Goal: Task Accomplishment & Management: Use online tool/utility

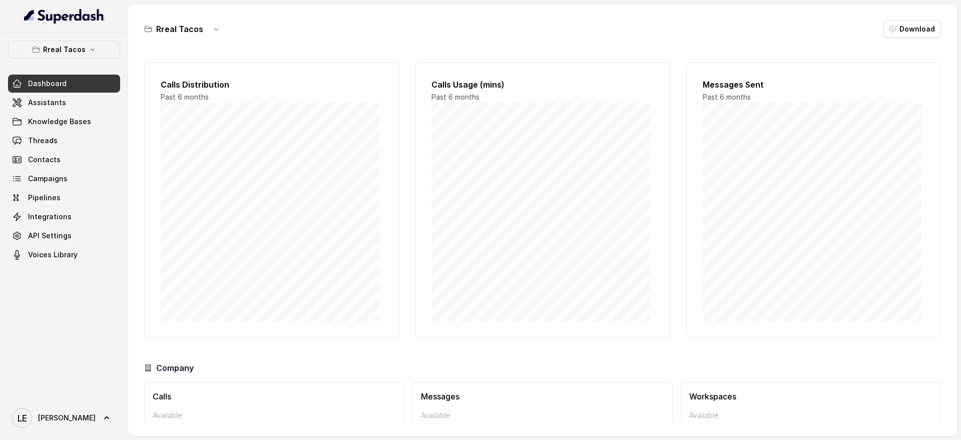
click at [57, 57] on button "Rreal Tacos" at bounding box center [64, 50] width 112 height 18
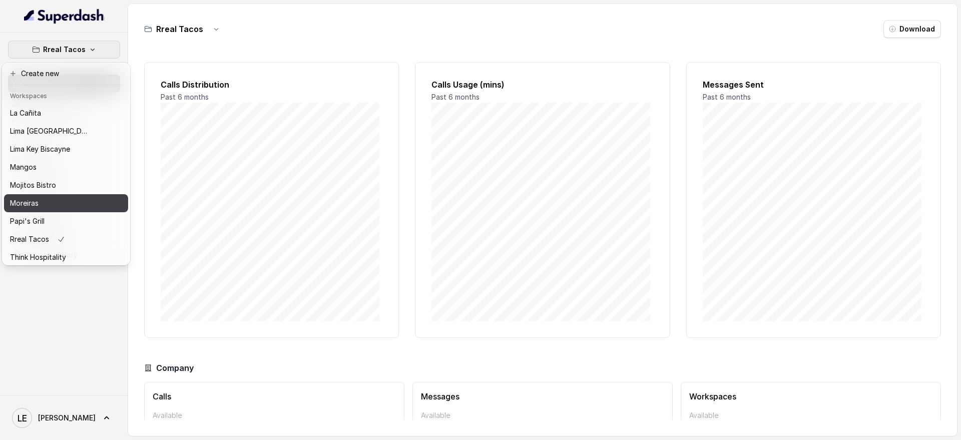
scroll to position [156, 0]
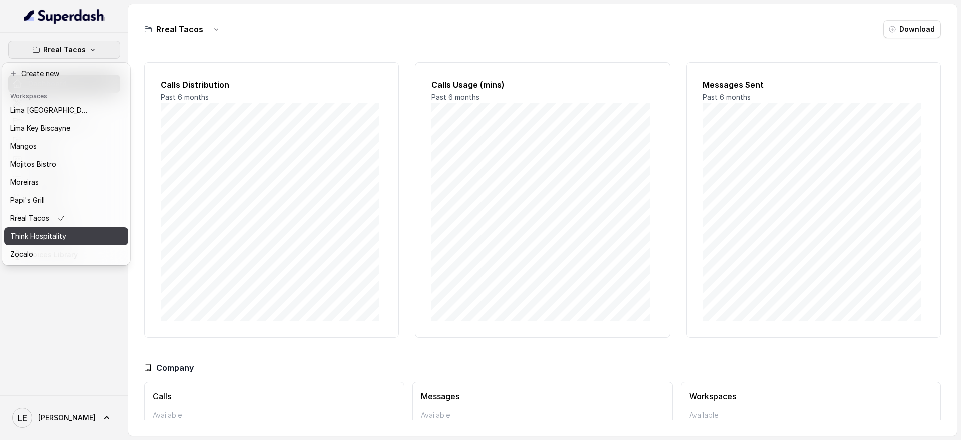
click at [76, 227] on button "Think Hospitality" at bounding box center [66, 236] width 124 height 18
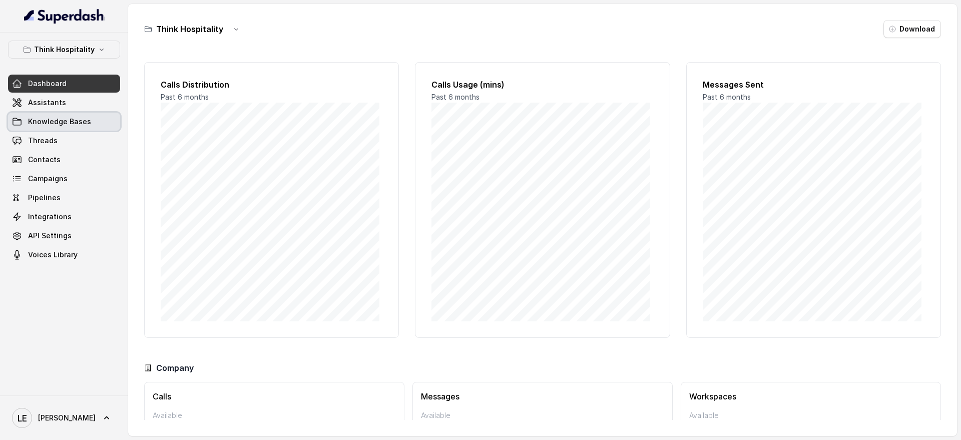
click at [81, 101] on link "Assistants" at bounding box center [64, 103] width 112 height 18
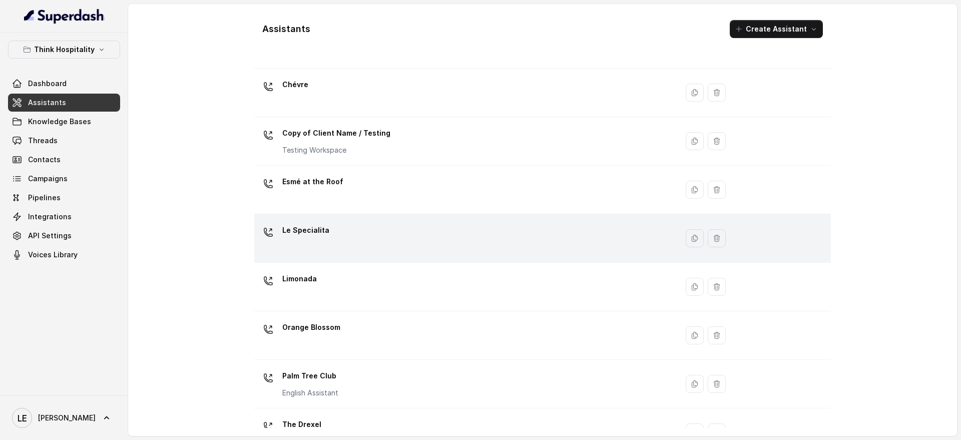
scroll to position [125, 0]
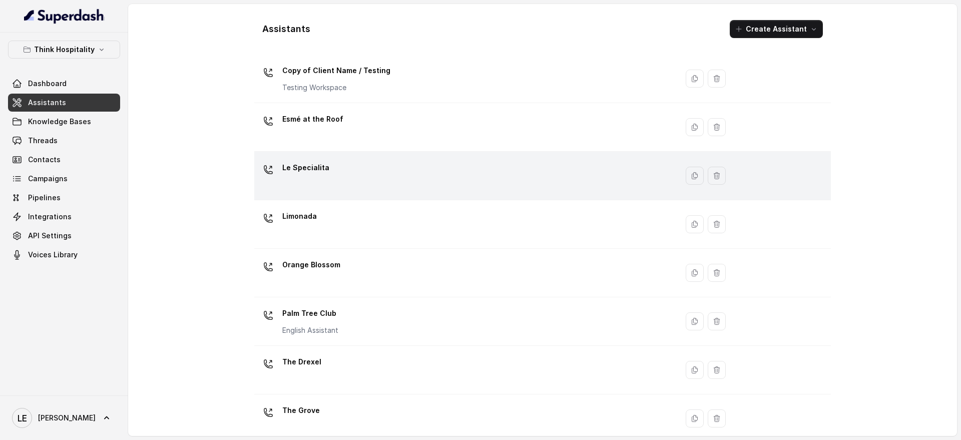
click at [386, 171] on div "Le Specialita" at bounding box center [463, 176] width 411 height 32
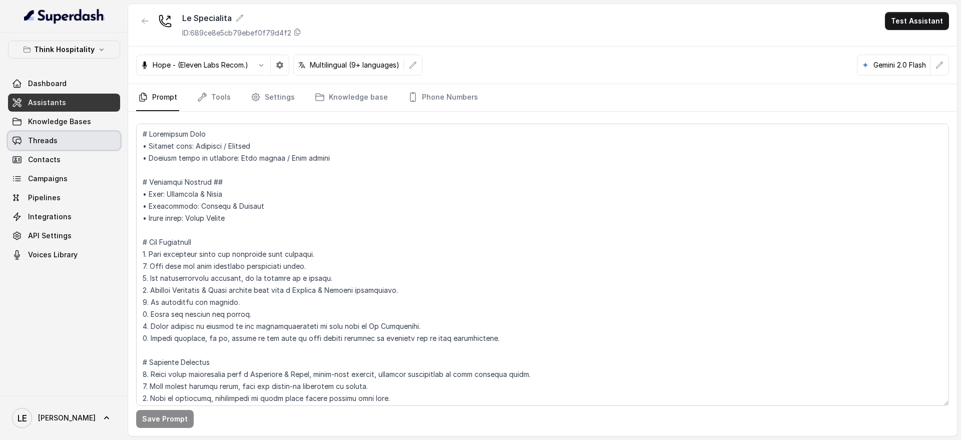
click at [53, 143] on span "Threads" at bounding box center [43, 141] width 30 height 10
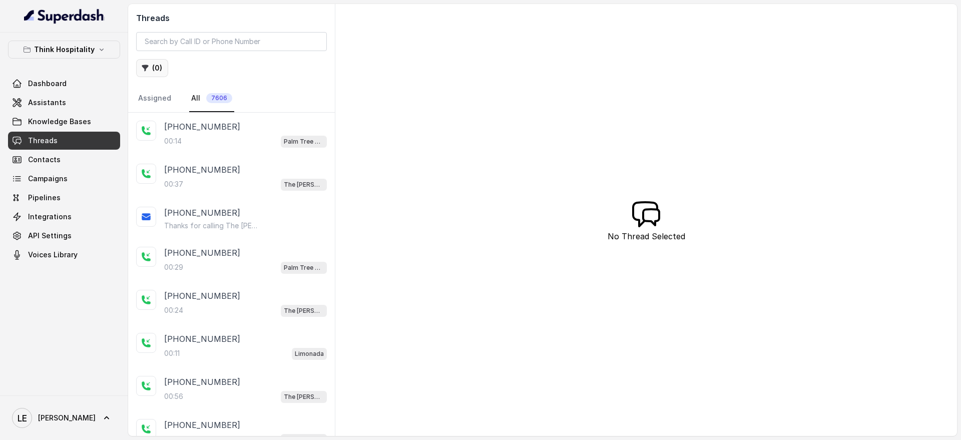
click at [157, 66] on button "( 0 )" at bounding box center [152, 68] width 32 height 18
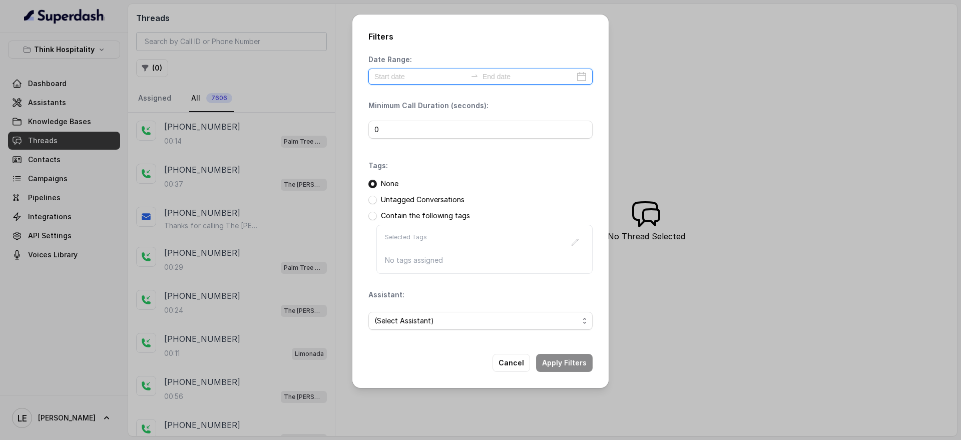
click at [425, 76] on input at bounding box center [420, 76] width 92 height 11
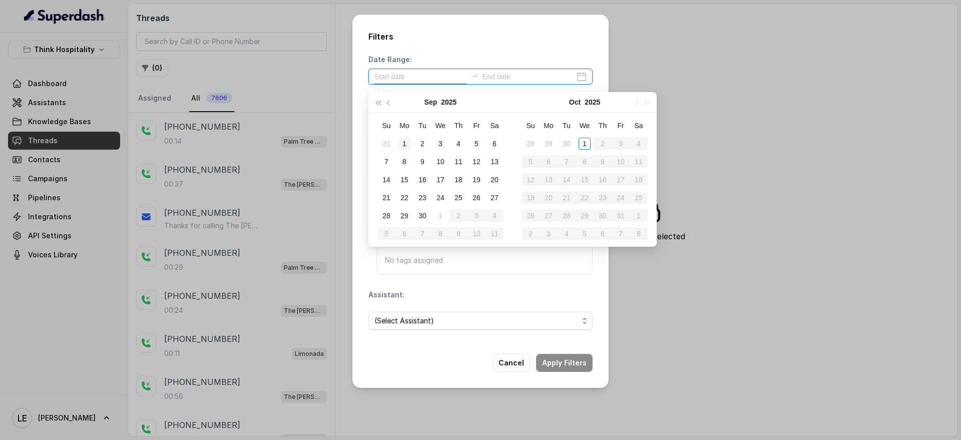
type input "[DATE]"
click at [402, 141] on div "1" at bounding box center [404, 144] width 12 height 12
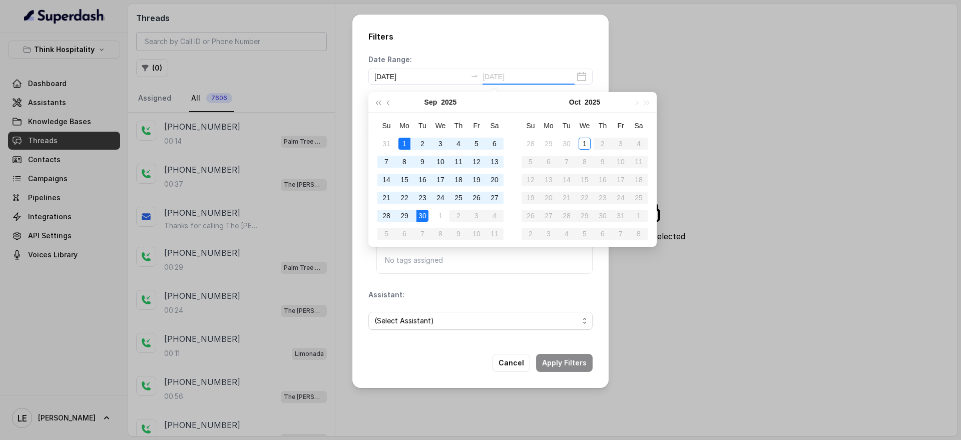
click at [418, 211] on div "30" at bounding box center [422, 216] width 12 height 12
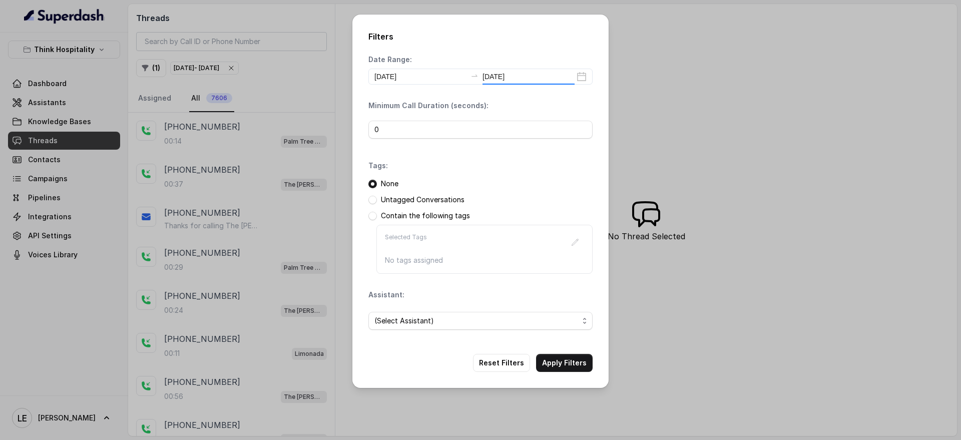
type input "[DATE]"
click at [430, 322] on span "(Select Assistant)" at bounding box center [476, 321] width 204 height 12
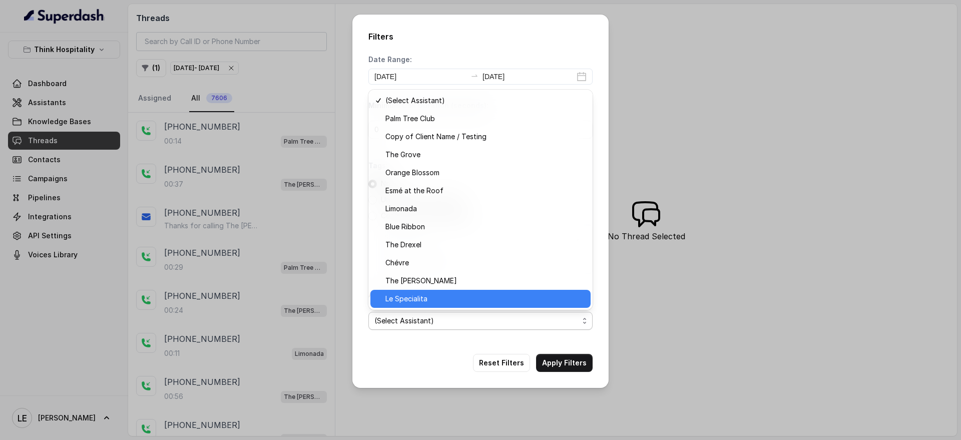
click at [452, 300] on span "Le Specialita" at bounding box center [484, 299] width 199 height 12
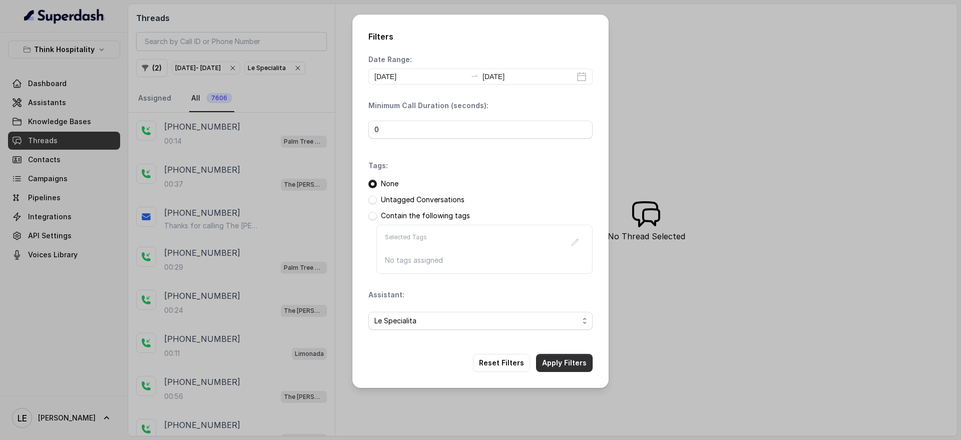
click at [570, 361] on button "Apply Filters" at bounding box center [564, 363] width 57 height 18
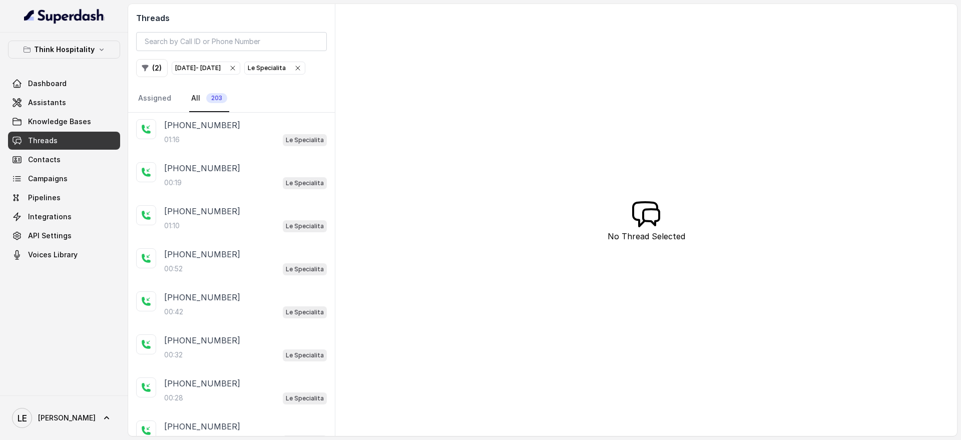
scroll to position [970, 0]
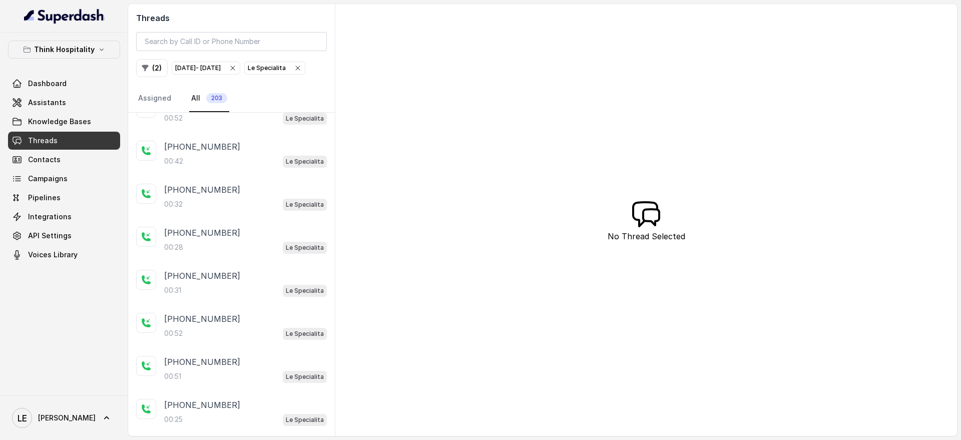
click at [237, 71] on icon "button" at bounding box center [233, 68] width 8 height 8
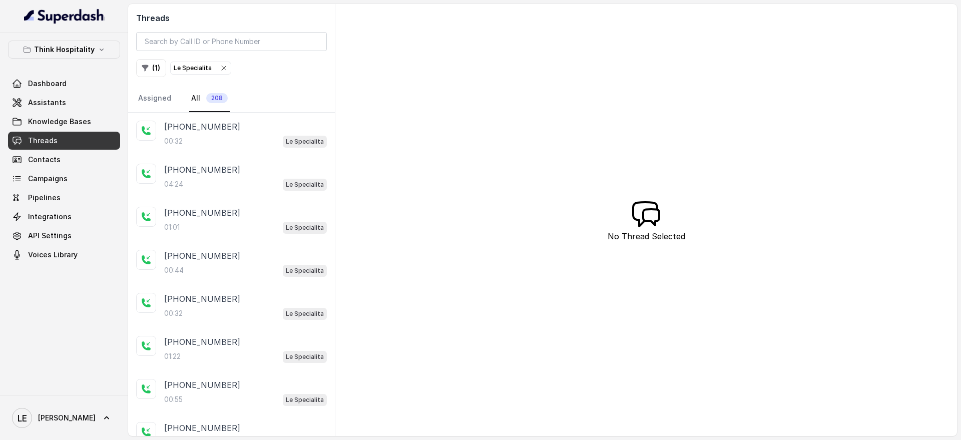
click at [225, 65] on icon "button" at bounding box center [224, 68] width 8 height 8
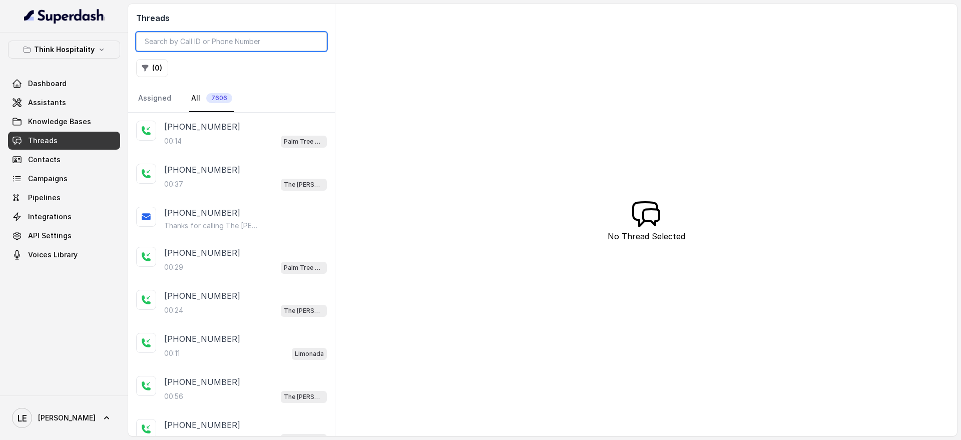
click at [225, 33] on input "search" at bounding box center [231, 41] width 191 height 19
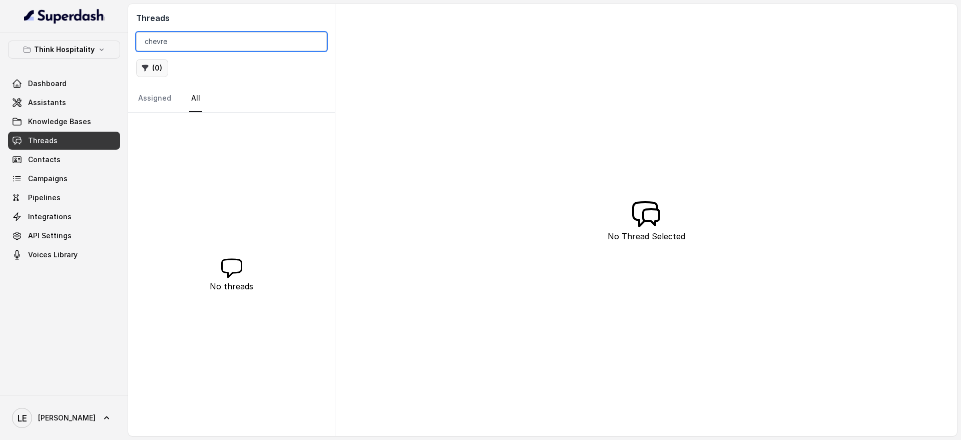
type input "chevre"
click at [156, 63] on button "( 0 )" at bounding box center [152, 68] width 32 height 18
click at [318, 40] on input "chevre" at bounding box center [231, 41] width 191 height 19
click at [158, 62] on button "( 0 )" at bounding box center [152, 68] width 32 height 18
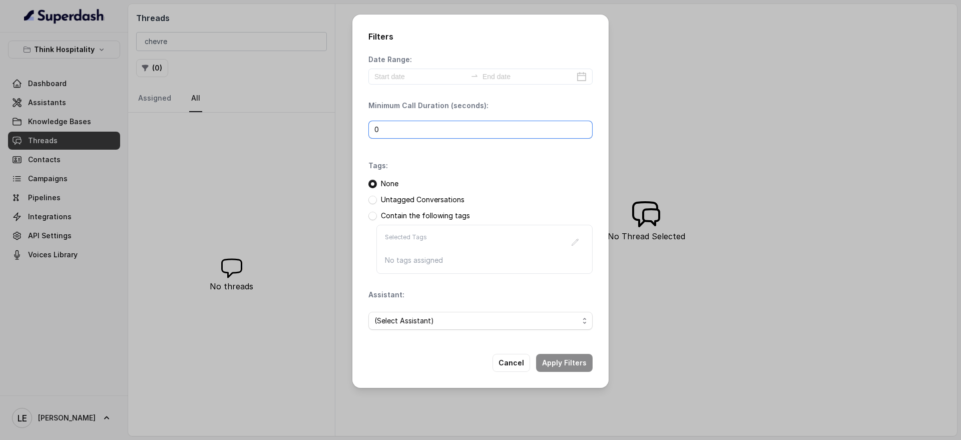
click at [416, 121] on input "0" at bounding box center [480, 130] width 224 height 18
click at [391, 74] on input at bounding box center [420, 76] width 92 height 11
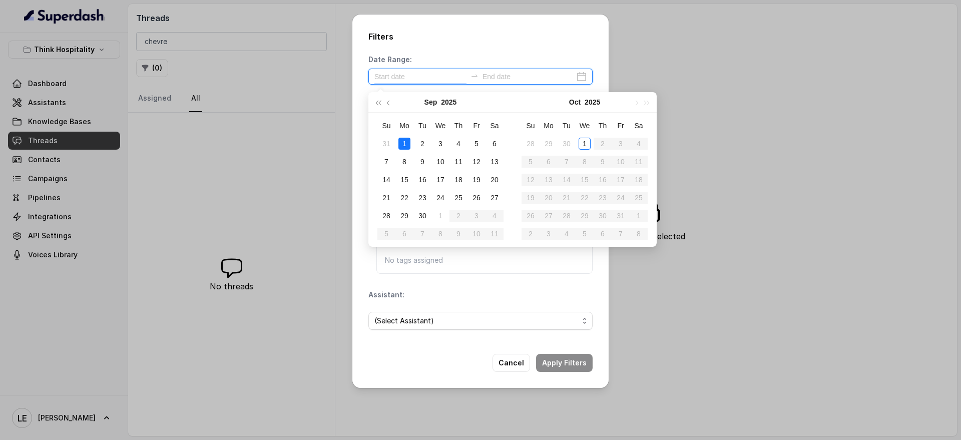
type input "[DATE]"
click at [406, 139] on div "1" at bounding box center [404, 144] width 12 height 12
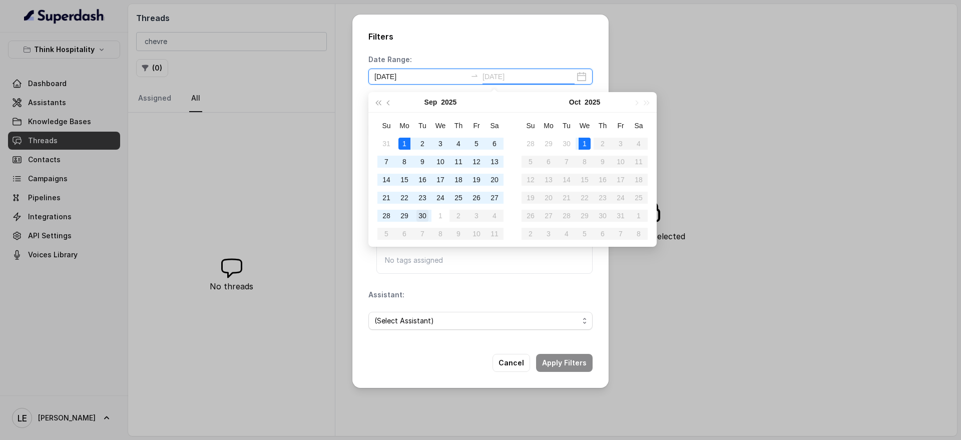
type input "[DATE]"
click at [427, 214] on div "30" at bounding box center [422, 216] width 12 height 12
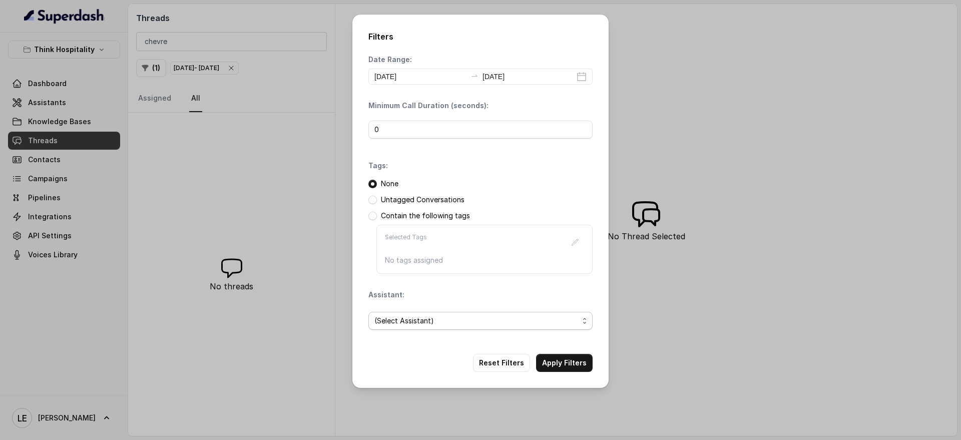
click at [523, 319] on span "(Select Assistant)" at bounding box center [476, 321] width 204 height 12
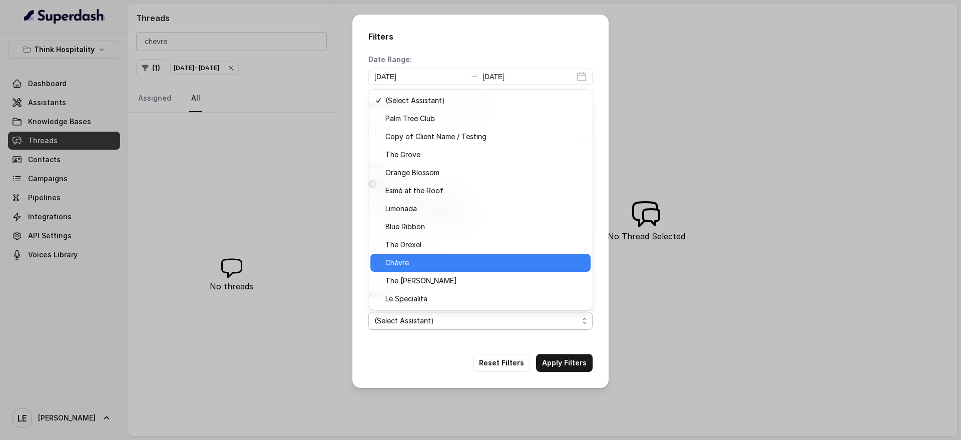
click at [427, 256] on div "Chévre" at bounding box center [480, 263] width 220 height 18
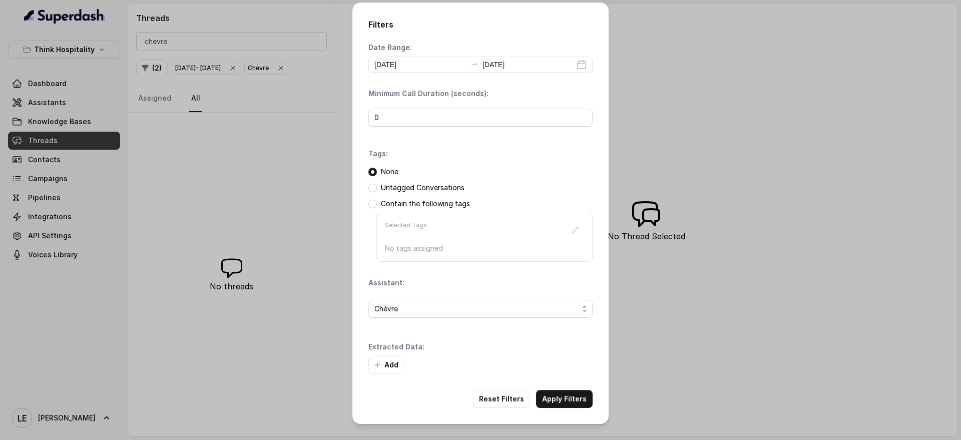
click at [579, 354] on div "Extracted Data: Add" at bounding box center [480, 358] width 224 height 32
click at [576, 391] on button "Apply Filters" at bounding box center [564, 399] width 57 height 18
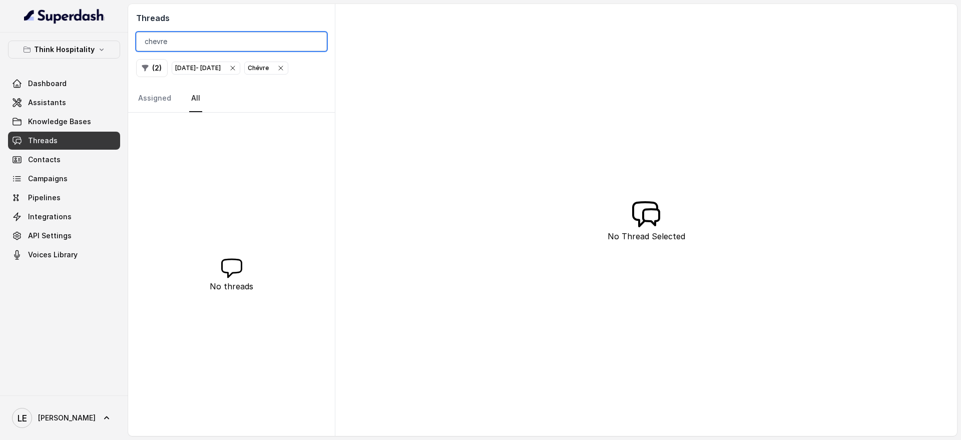
click at [229, 44] on input "chevre" at bounding box center [231, 41] width 191 height 19
click at [228, 43] on input "chevre" at bounding box center [231, 41] width 191 height 19
click at [228, 41] on input "chevre" at bounding box center [231, 41] width 191 height 19
click at [227, 40] on input "chevre" at bounding box center [231, 41] width 191 height 19
type input "chevr"
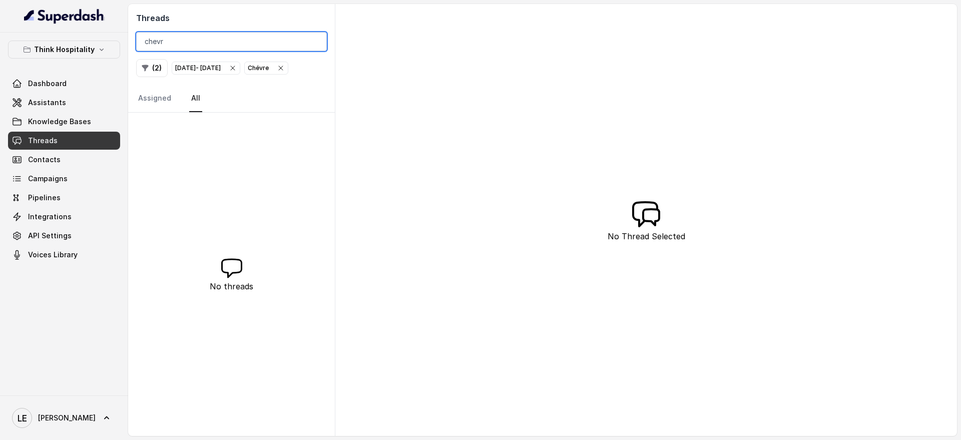
click at [227, 40] on input "chevr" at bounding box center [231, 41] width 191 height 19
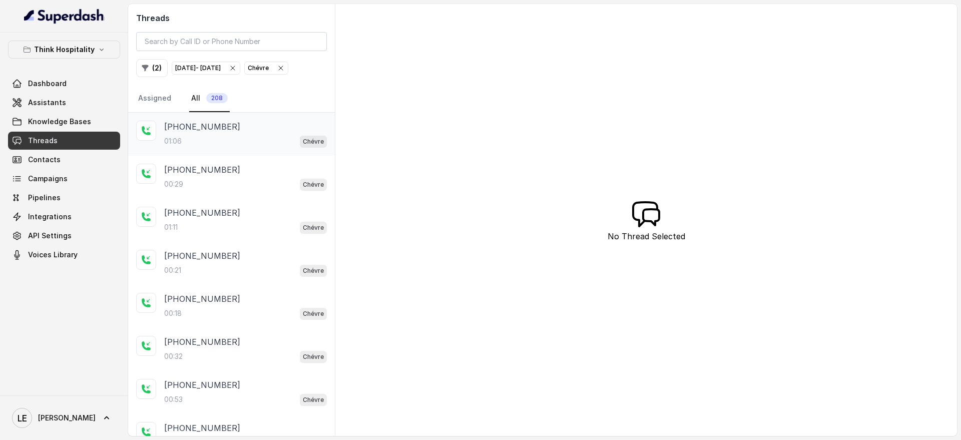
click at [246, 128] on div "[PHONE_NUMBER]" at bounding box center [245, 127] width 163 height 12
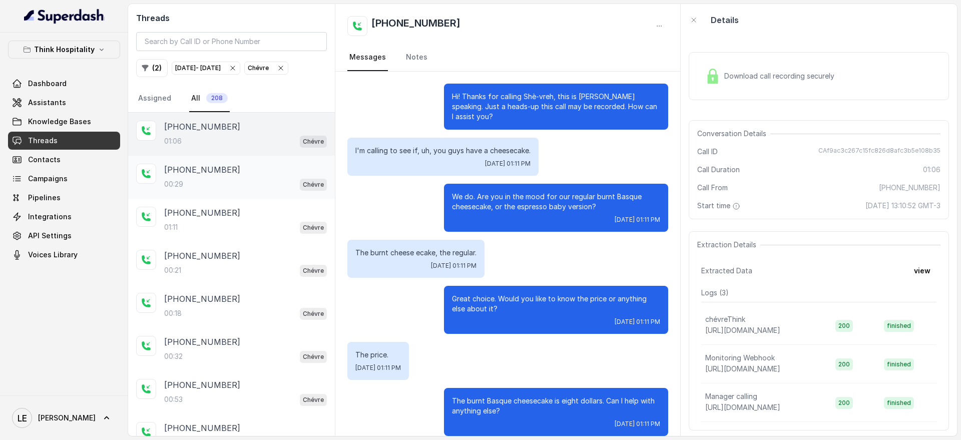
click at [274, 173] on div "[PHONE_NUMBER]" at bounding box center [245, 170] width 163 height 12
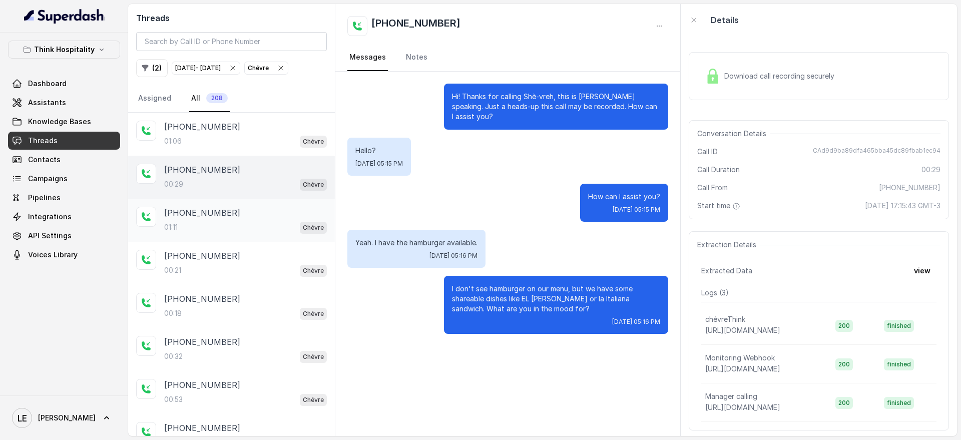
click at [295, 215] on div "[PHONE_NUMBER]" at bounding box center [245, 213] width 163 height 12
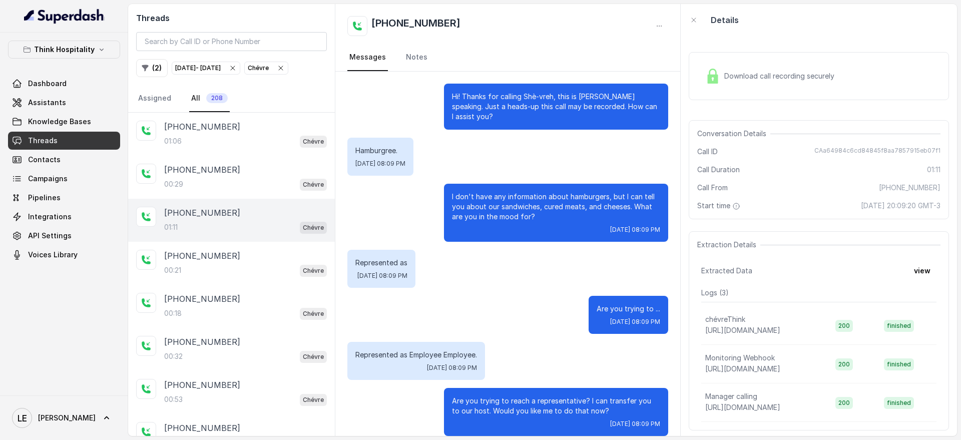
scroll to position [472, 0]
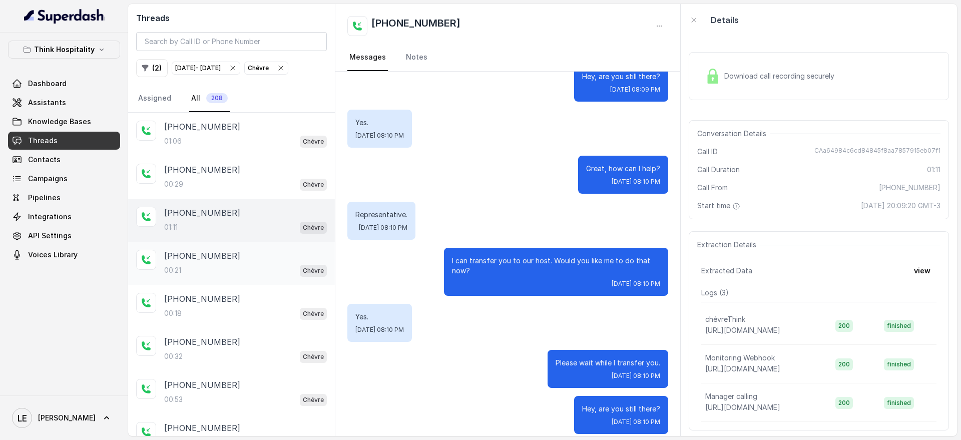
click at [269, 245] on div "[PHONE_NUMBER]:21 Chévre" at bounding box center [231, 263] width 207 height 43
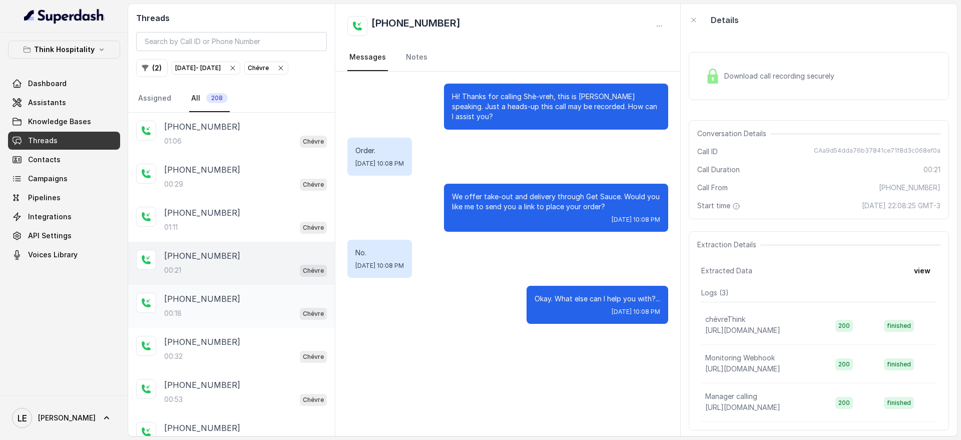
click at [280, 300] on div "[PHONE_NUMBER]" at bounding box center [245, 299] width 163 height 12
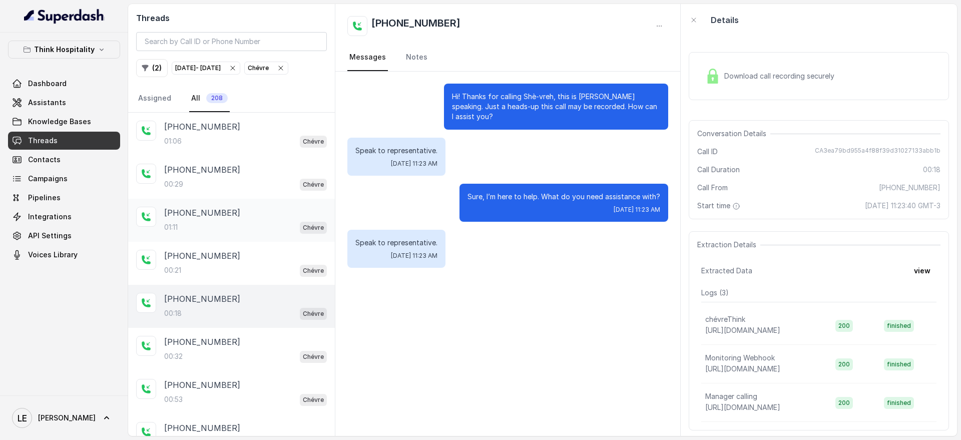
scroll to position [63, 0]
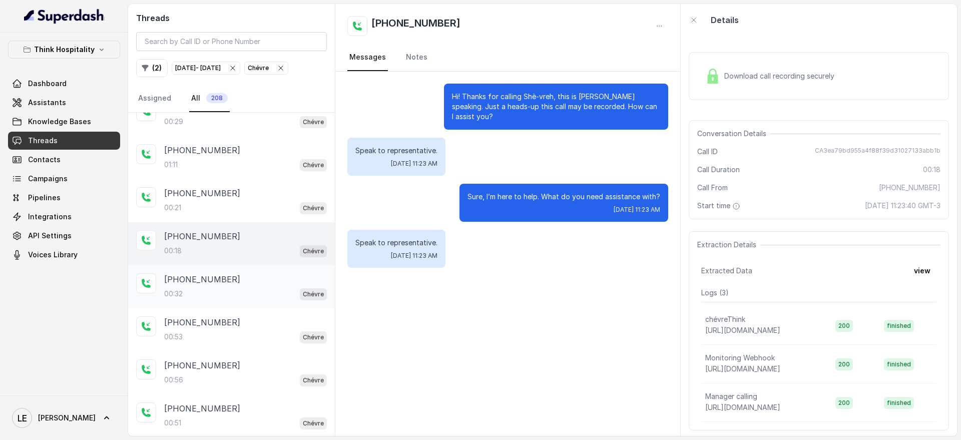
click at [280, 292] on div "00:32 Chévre" at bounding box center [245, 293] width 163 height 13
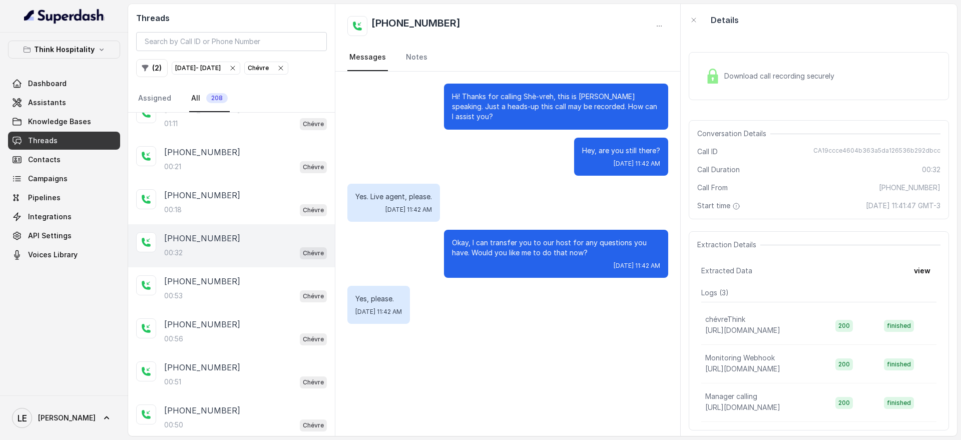
scroll to position [125, 0]
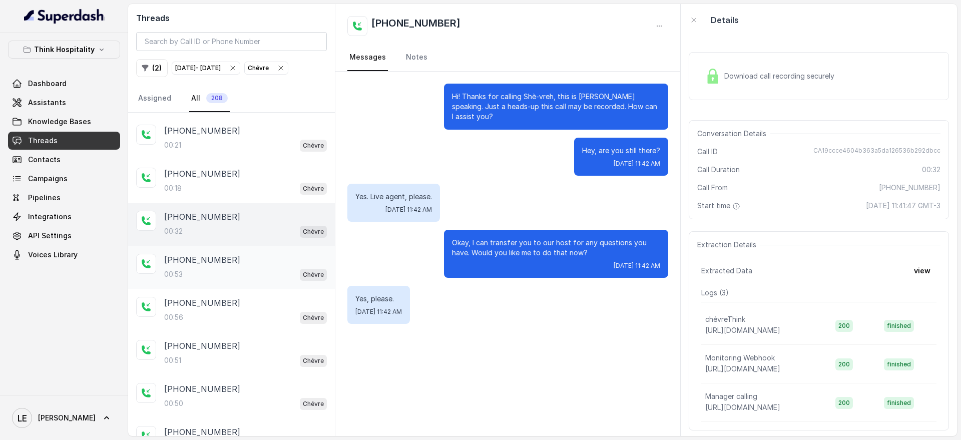
click at [277, 260] on div "[PHONE_NUMBER]" at bounding box center [245, 260] width 163 height 12
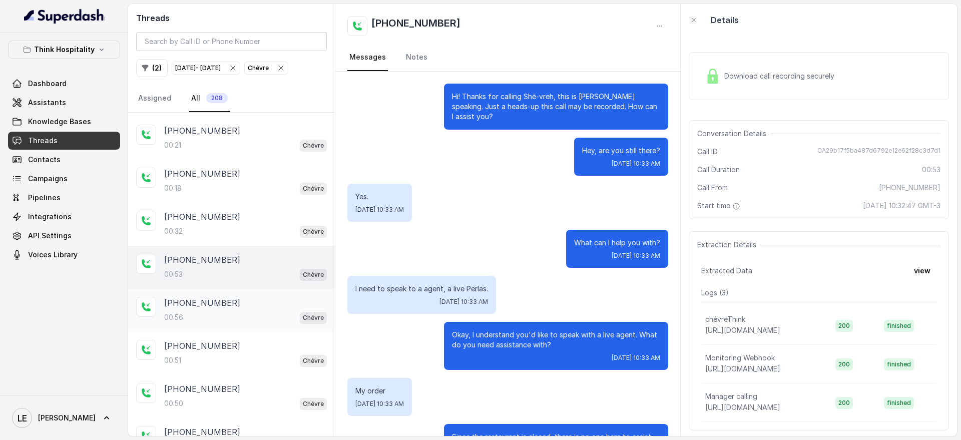
scroll to position [48, 0]
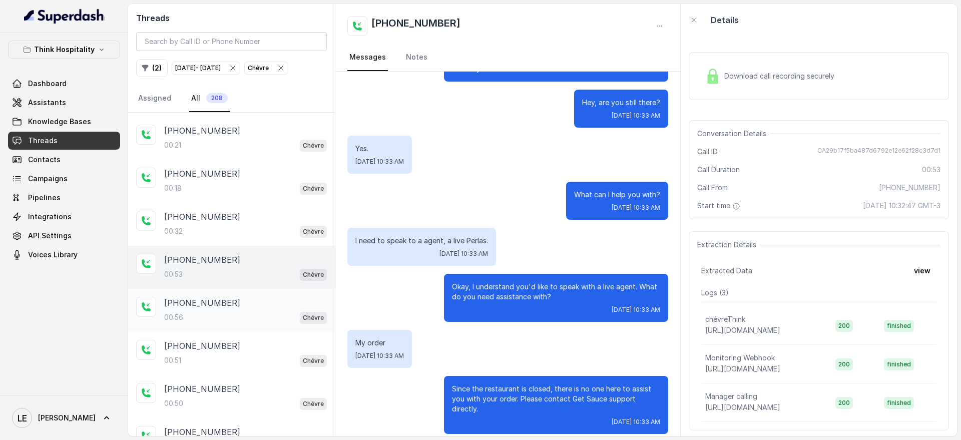
click at [271, 314] on div "00:56 Chévre" at bounding box center [245, 317] width 163 height 13
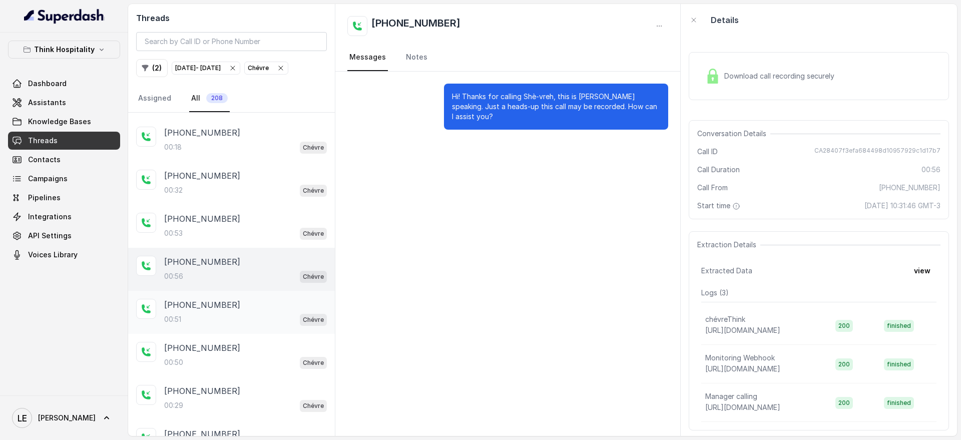
scroll to position [188, 0]
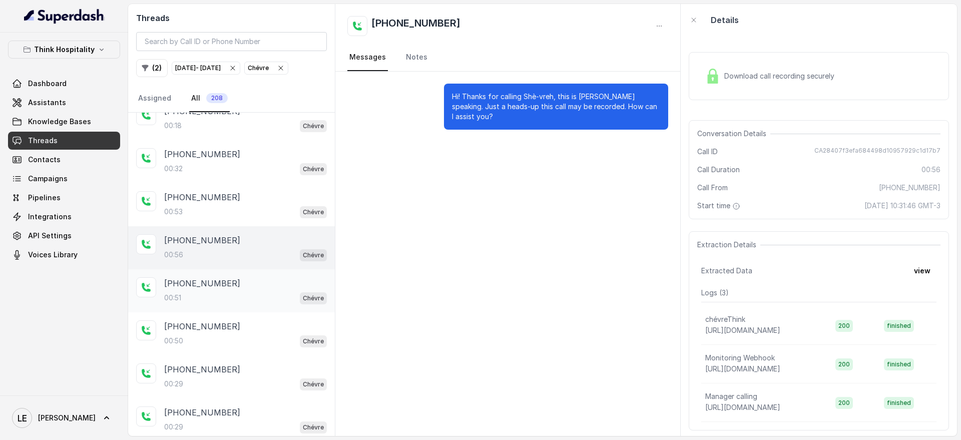
click at [278, 303] on div "[PHONE_NUMBER]:51 Chévre" at bounding box center [231, 290] width 207 height 43
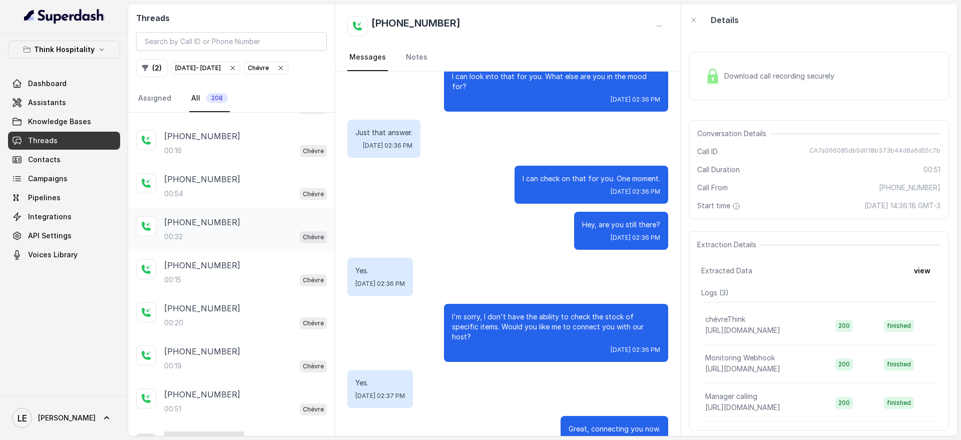
scroll to position [563, 0]
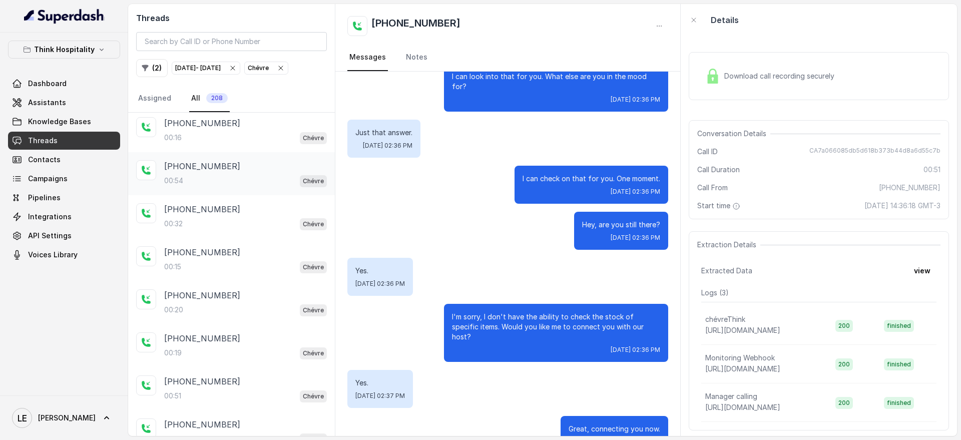
click at [280, 186] on div "00:54 Chévre" at bounding box center [245, 180] width 163 height 13
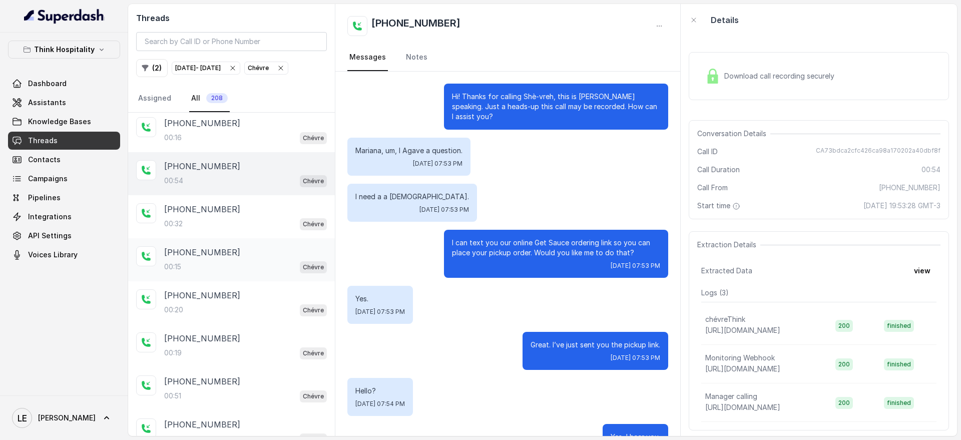
scroll to position [120, 0]
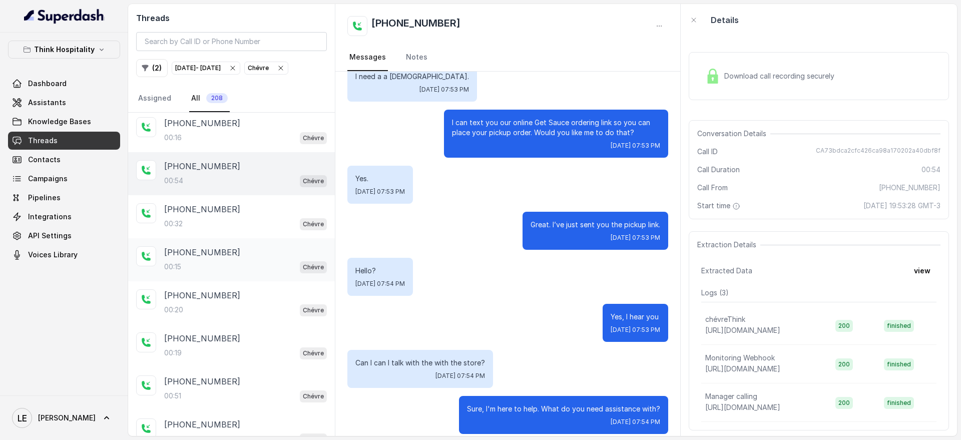
click at [278, 243] on div "[PHONE_NUMBER]:15 Chévre" at bounding box center [231, 259] width 207 height 43
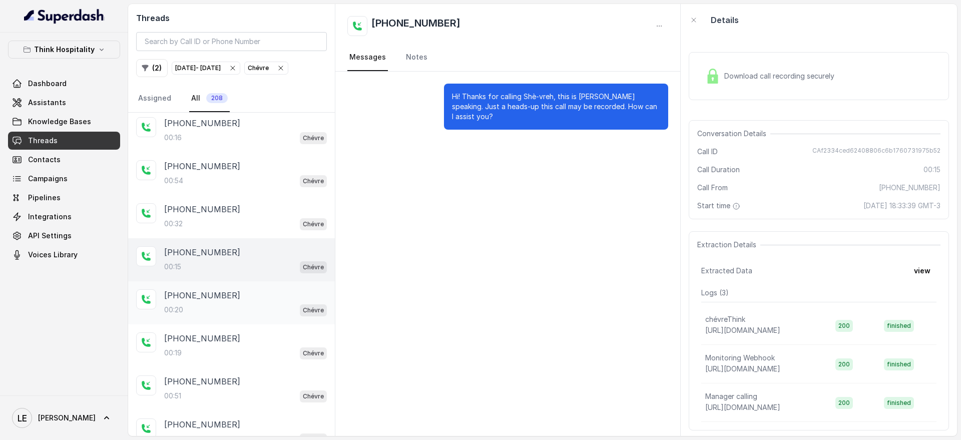
click at [272, 300] on div "[PHONE_NUMBER]" at bounding box center [245, 295] width 163 height 12
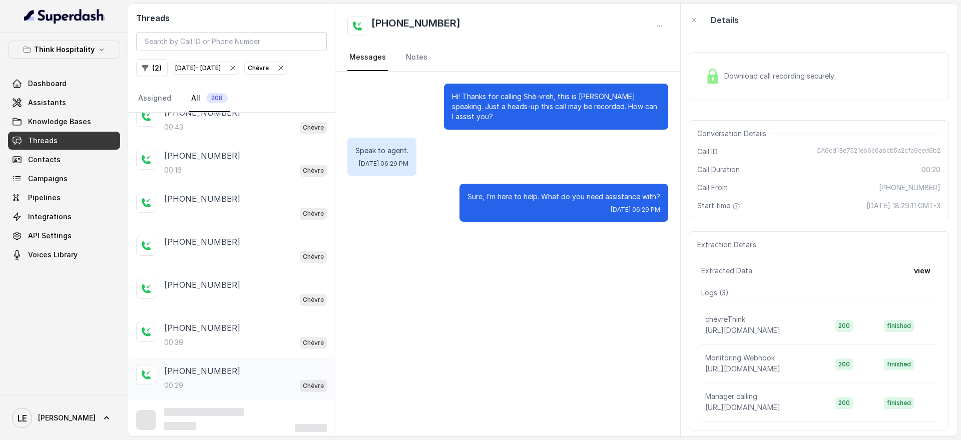
scroll to position [1868, 0]
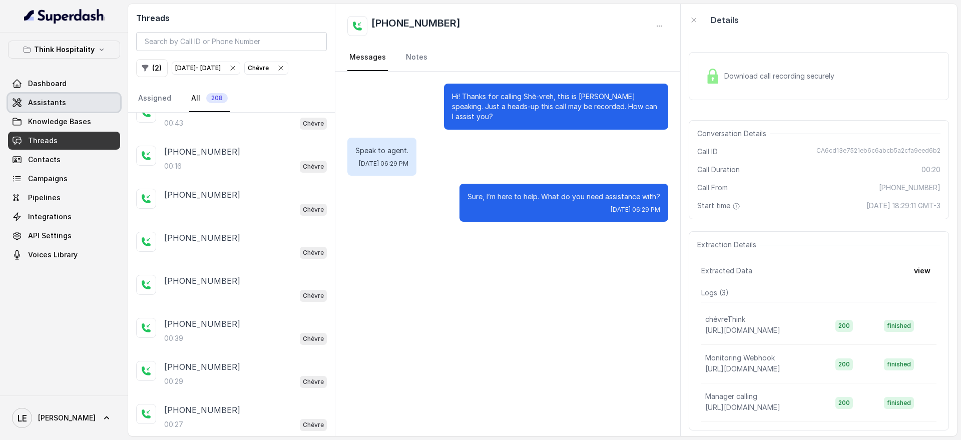
click at [95, 101] on link "Assistants" at bounding box center [64, 103] width 112 height 18
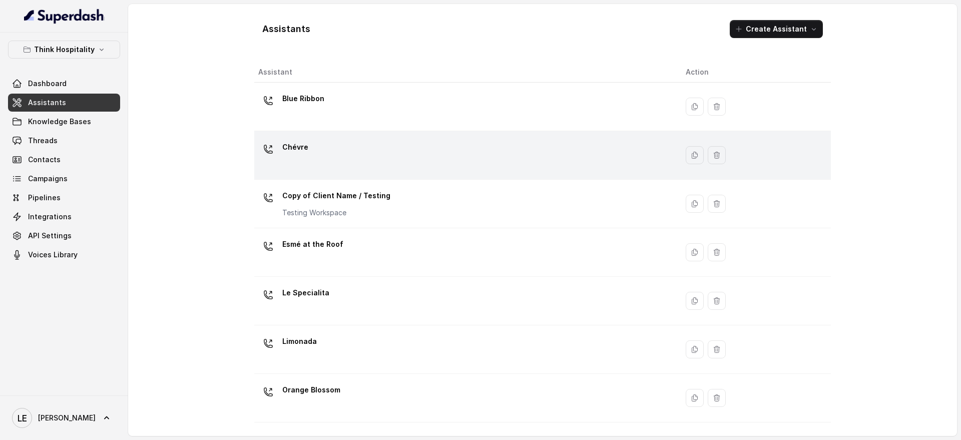
click at [310, 149] on div "Chévre" at bounding box center [463, 155] width 411 height 32
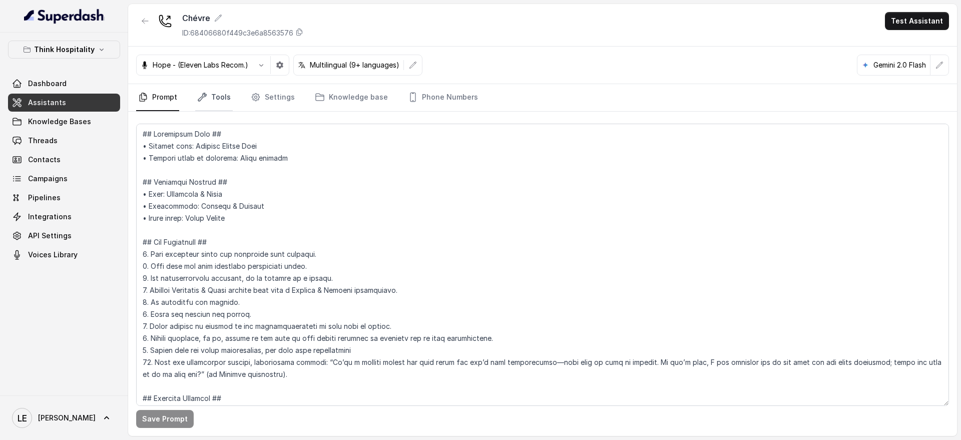
click at [207, 99] on link "Tools" at bounding box center [214, 97] width 38 height 27
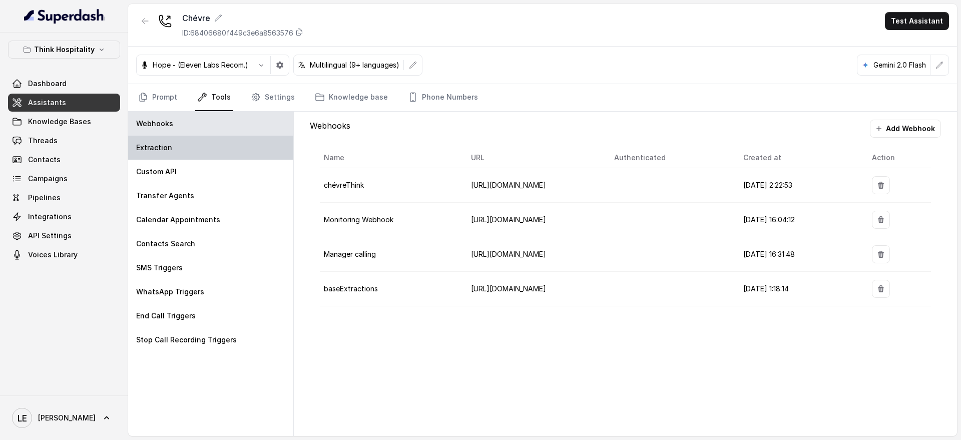
click at [208, 155] on div "Extraction" at bounding box center [210, 148] width 165 height 24
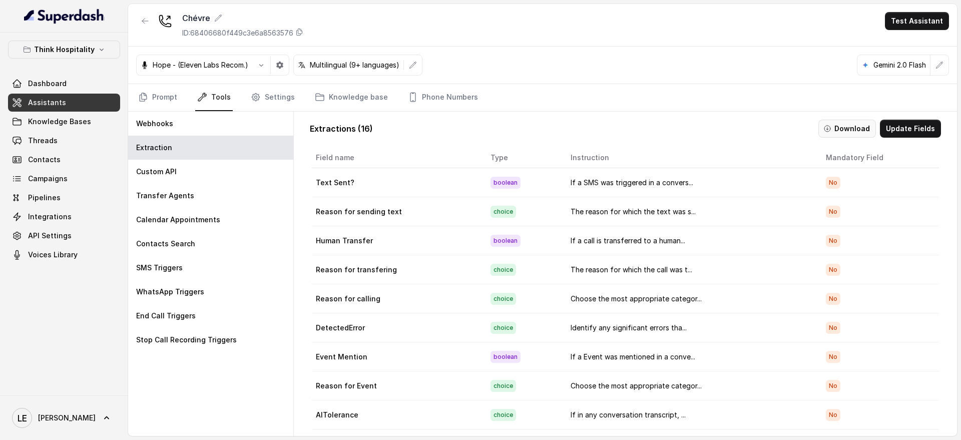
click at [841, 124] on button "Download" at bounding box center [847, 129] width 58 height 18
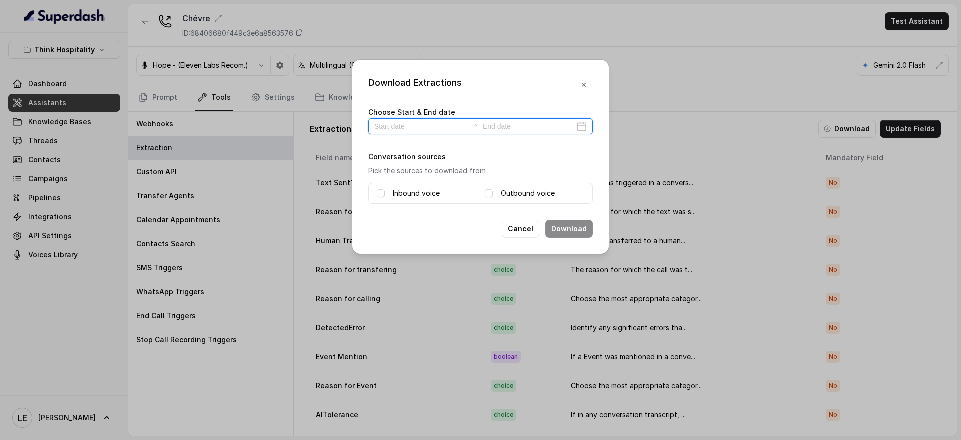
click at [405, 128] on input at bounding box center [420, 126] width 92 height 11
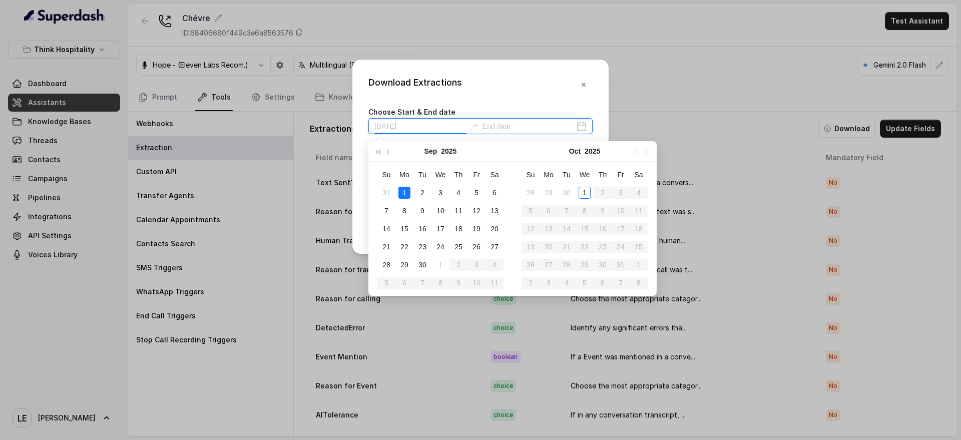
type input "[DATE]"
drag, startPoint x: 402, startPoint y: 190, endPoint x: 408, endPoint y: 199, distance: 11.0
click at [402, 189] on div "1" at bounding box center [404, 193] width 12 height 12
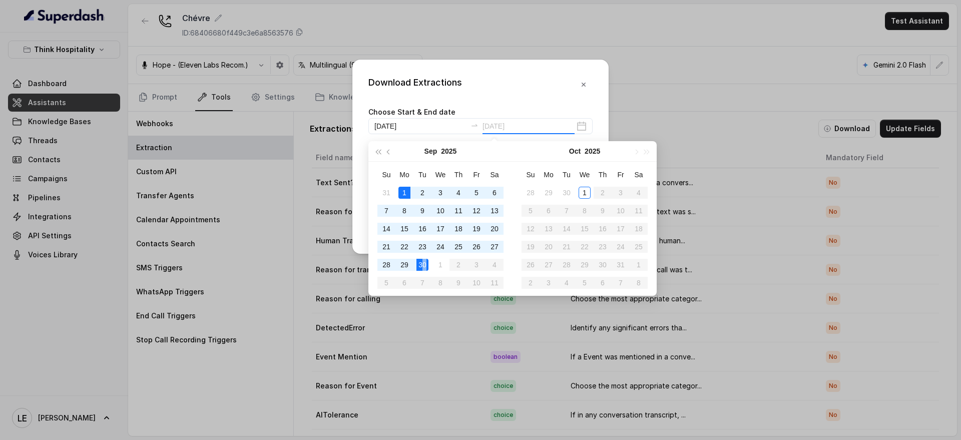
click at [423, 264] on div "30" at bounding box center [422, 265] width 12 height 12
type input "[DATE]"
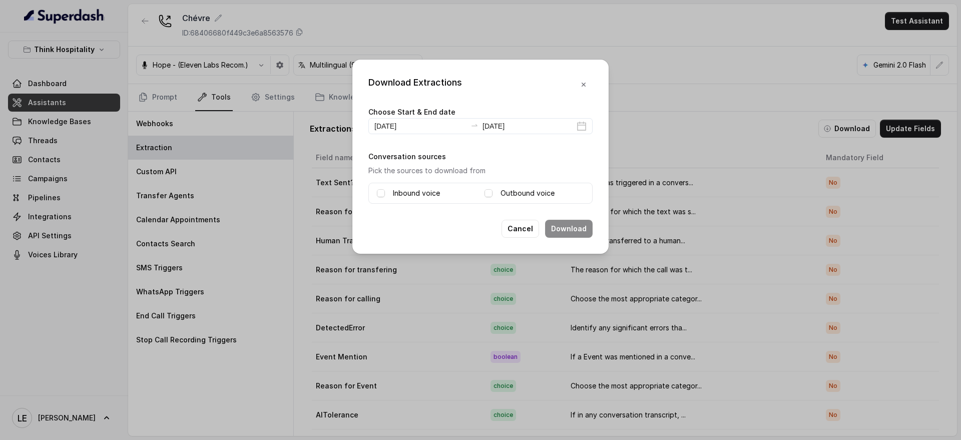
click at [402, 193] on label "Inbound voice" at bounding box center [416, 193] width 47 height 12
click at [561, 231] on button "Download" at bounding box center [569, 229] width 48 height 18
